Goal: Transaction & Acquisition: Purchase product/service

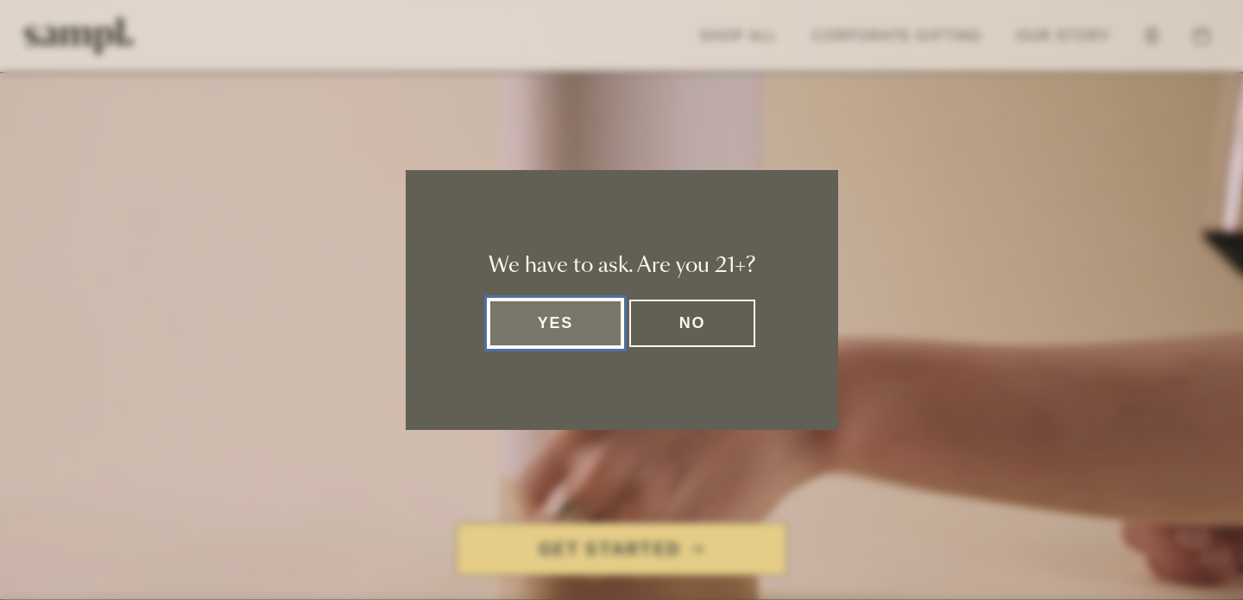
click at [582, 534] on dialog "We have to ask. Are you 21+? Yes No" at bounding box center [621, 300] width 1243 height 600
click at [617, 541] on dialog "We have to ask. Are you 21+? Yes No" at bounding box center [621, 300] width 1243 height 600
click at [592, 326] on button "Yes" at bounding box center [555, 322] width 135 height 47
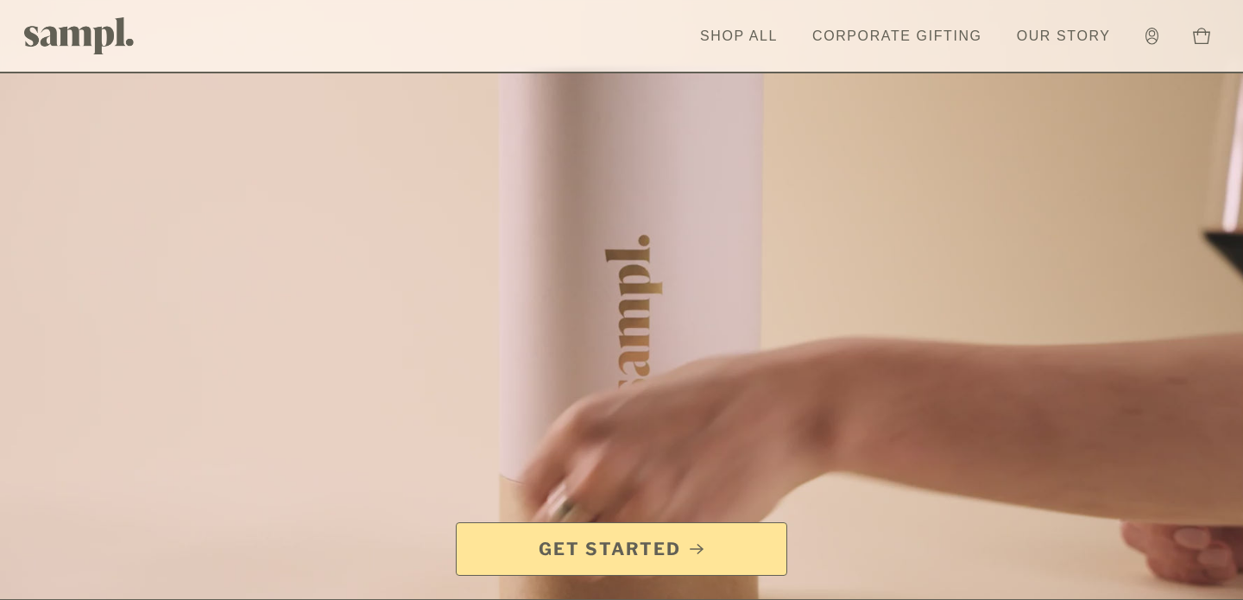
click at [593, 564] on link "Get Started" at bounding box center [621, 549] width 331 height 54
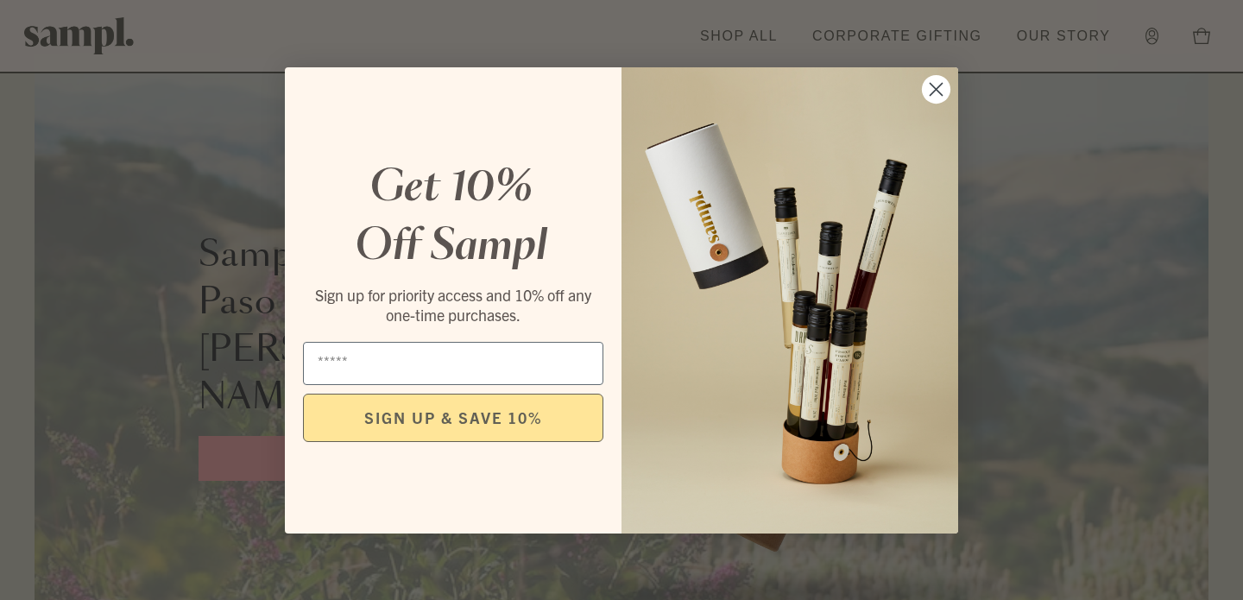
scroll to position [1031, 0]
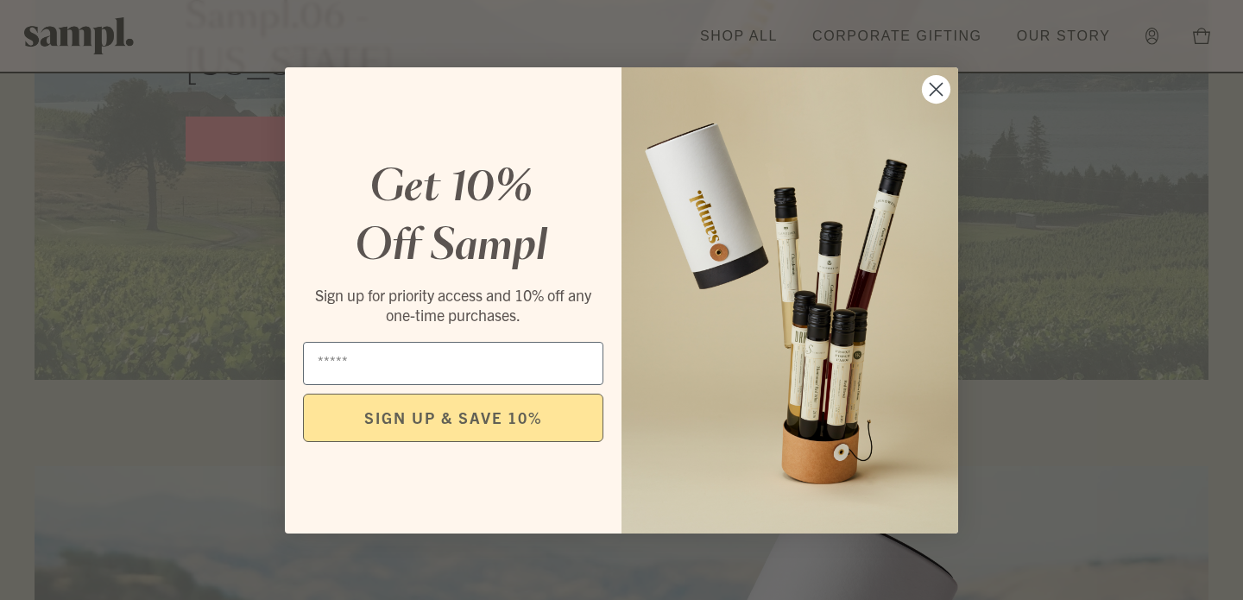
click at [928, 87] on circle "Close dialog" at bounding box center [936, 88] width 28 height 28
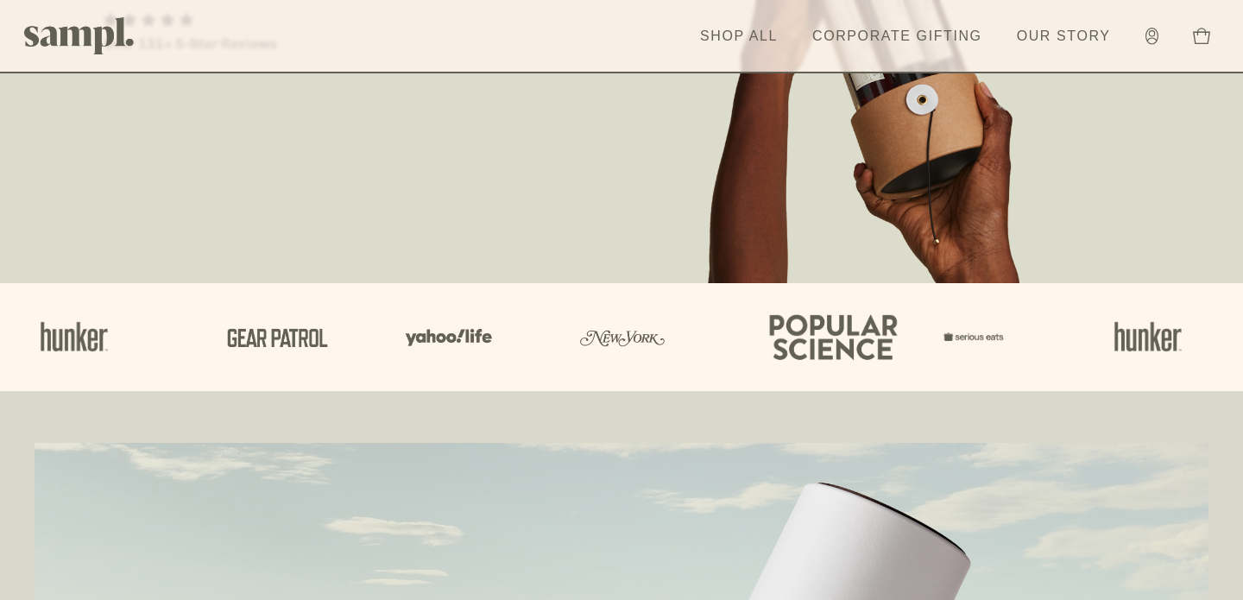
scroll to position [324, 0]
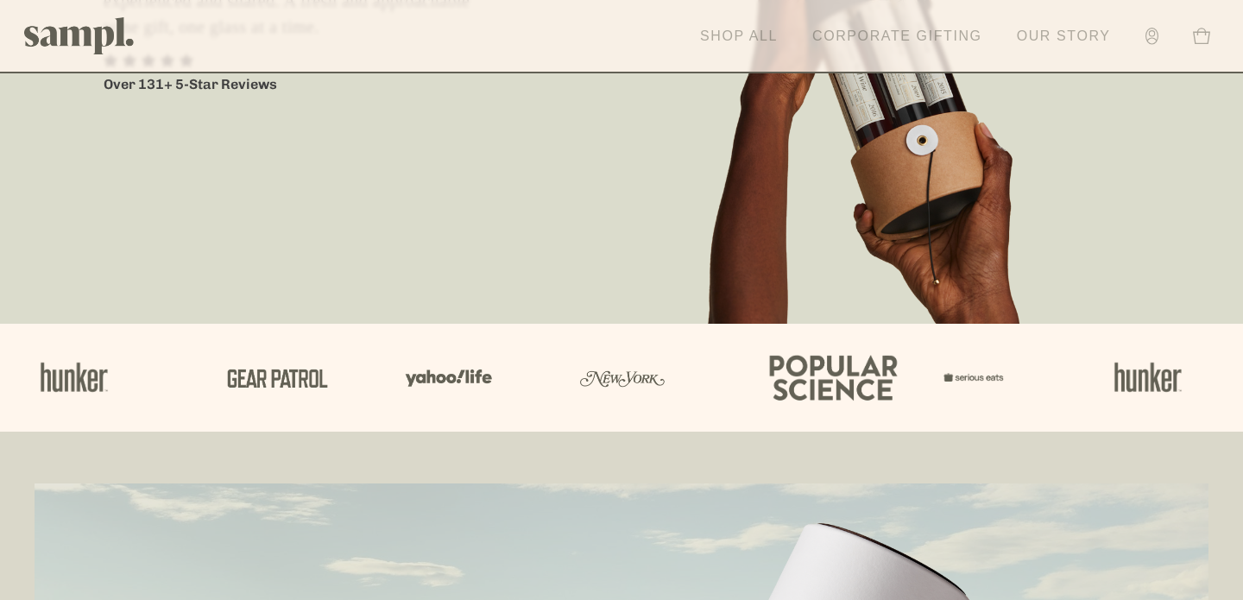
click at [734, 34] on link "Shop All" at bounding box center [738, 36] width 95 height 38
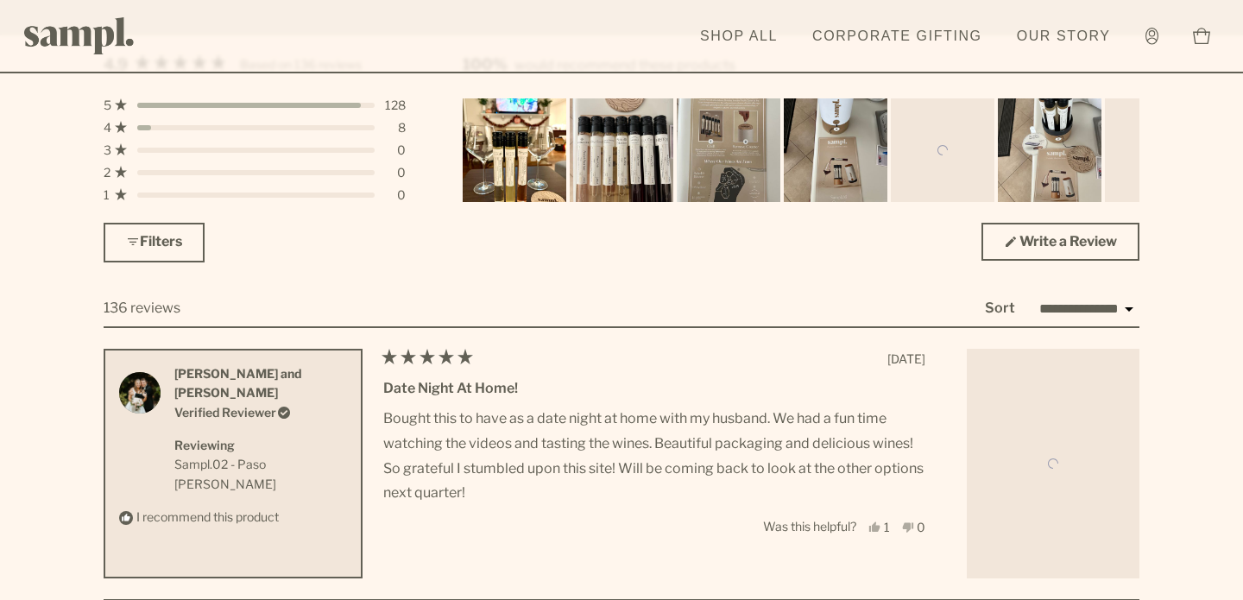
scroll to position [4953, 0]
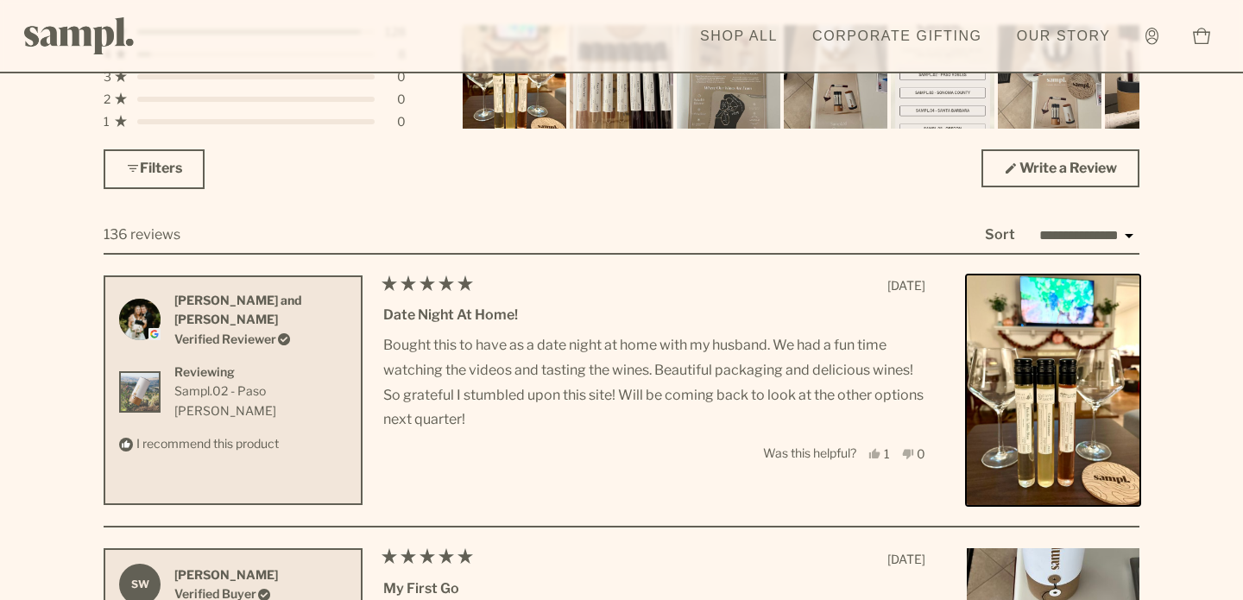
click at [1000, 354] on img "Rated 4.9 out of 5 stars Based on 136 reviews" at bounding box center [1052, 390] width 181 height 242
